Goal: Find specific page/section: Find specific page/section

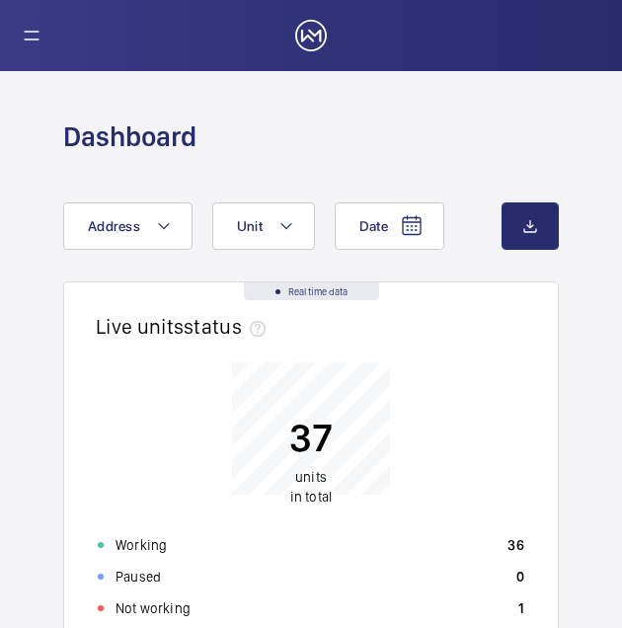
drag, startPoint x: 611, startPoint y: 353, endPoint x: 615, endPoint y: 504, distance: 151.2
click at [496, 437] on div "37 units in total" at bounding box center [311, 418] width 451 height 159
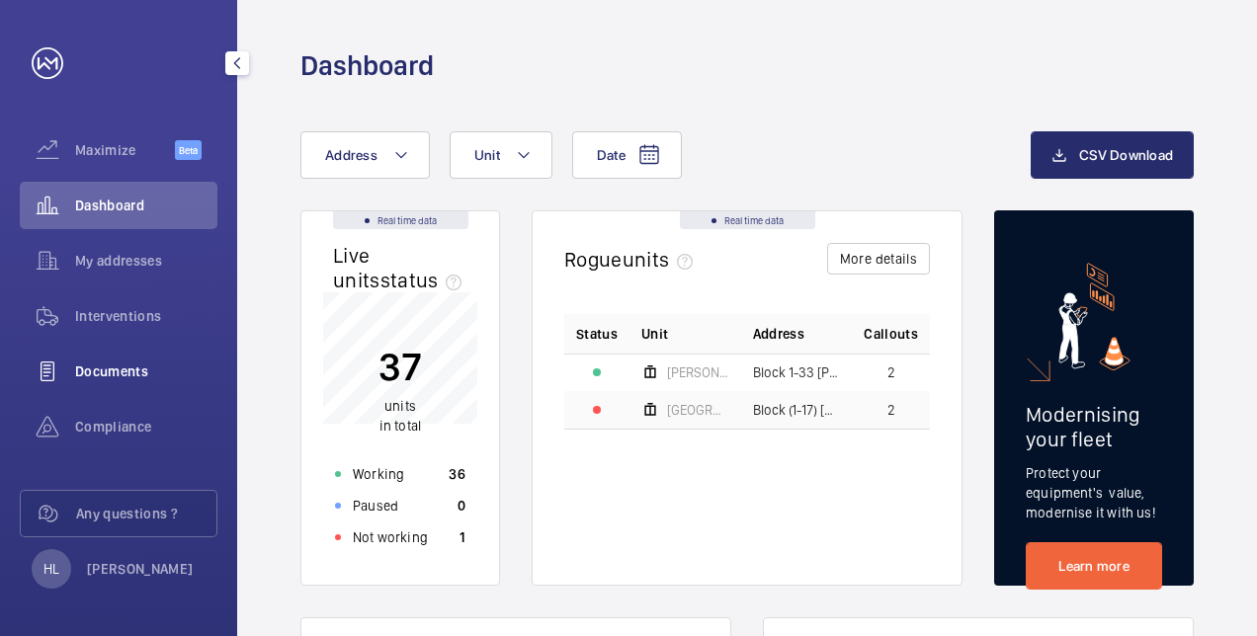
click at [158, 364] on span "Documents" at bounding box center [146, 372] width 142 height 20
